Goal: Transaction & Acquisition: Obtain resource

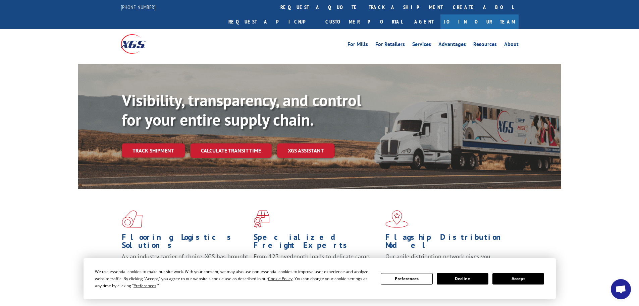
click at [511, 279] on button "Accept" at bounding box center [518, 278] width 52 height 11
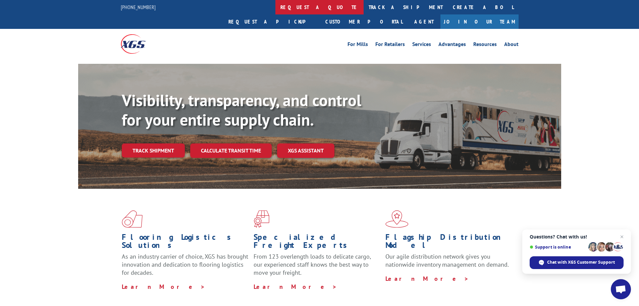
click at [275, 7] on link "request a quote" at bounding box center [319, 7] width 88 height 14
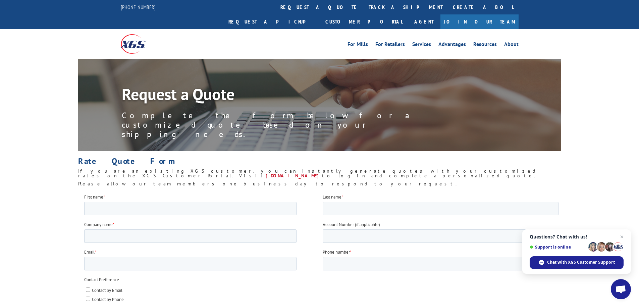
drag, startPoint x: 322, startPoint y: 206, endPoint x: 298, endPoint y: 65, distance: 142.5
